Goal: Navigation & Orientation: Find specific page/section

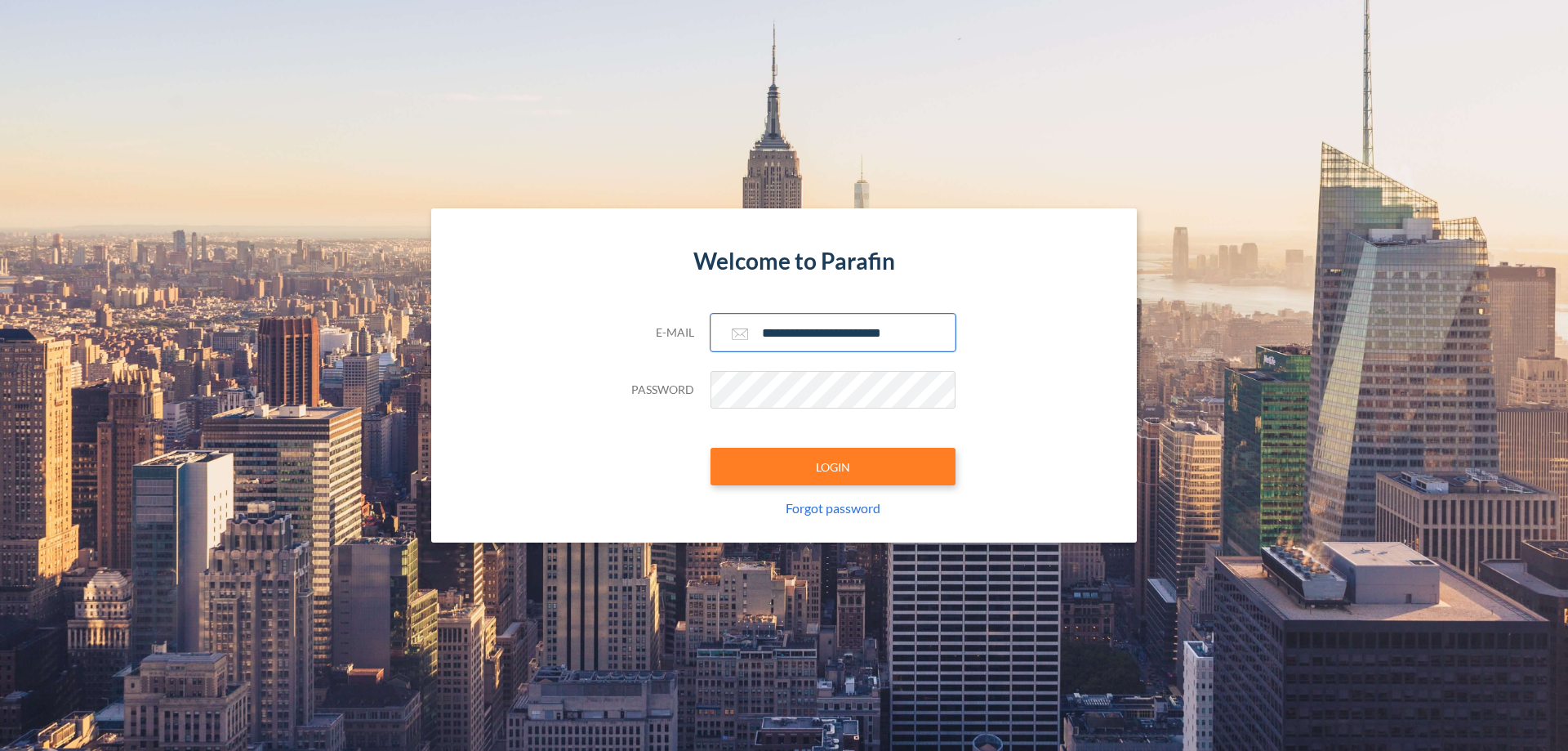
type input "**********"
click at [833, 466] on button "LOGIN" at bounding box center [833, 466] width 245 height 38
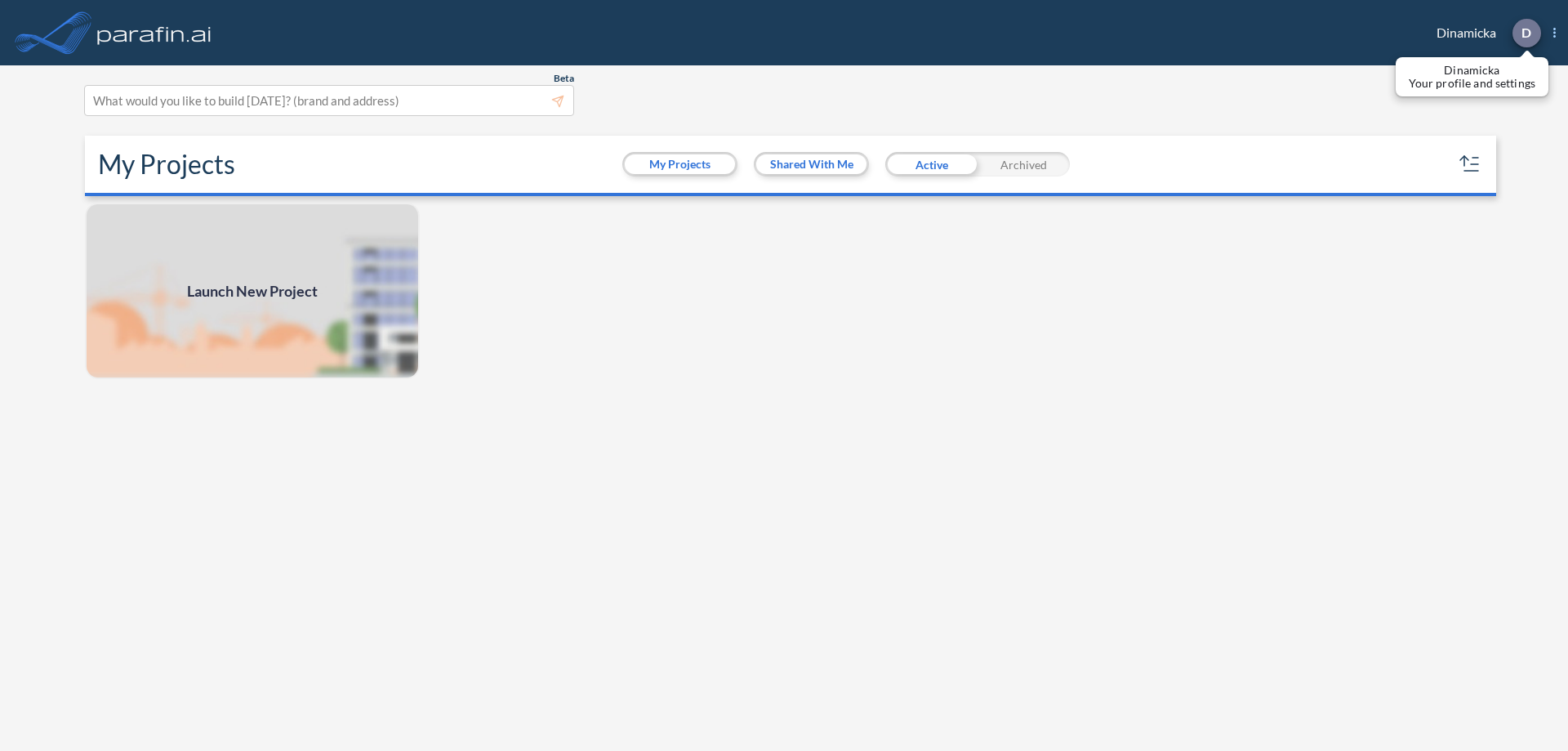
click at [1526, 32] on p "D" at bounding box center [1527, 32] width 10 height 15
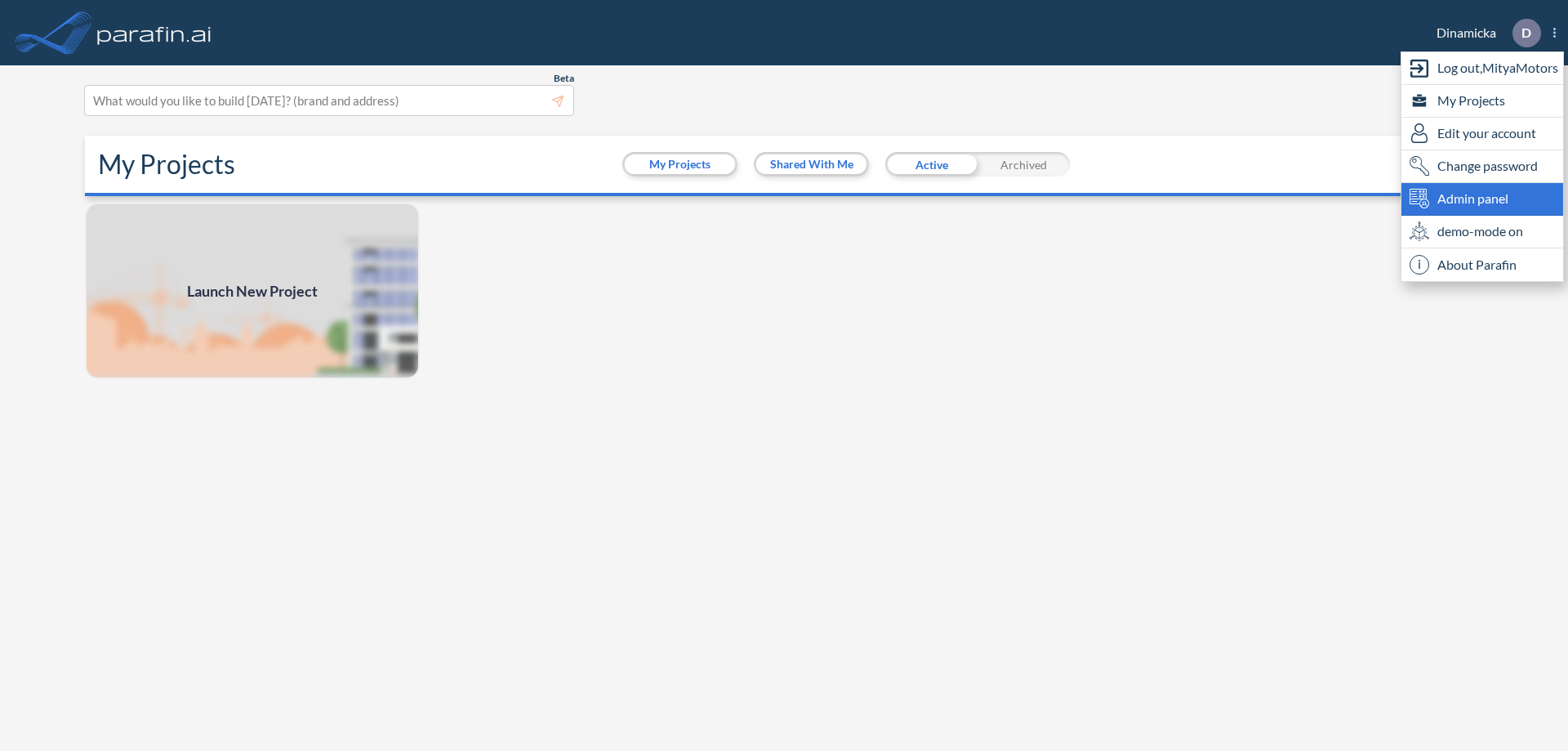
click at [1482, 198] on span "Admin panel" at bounding box center [1472, 198] width 71 height 19
